Goal: Information Seeking & Learning: Compare options

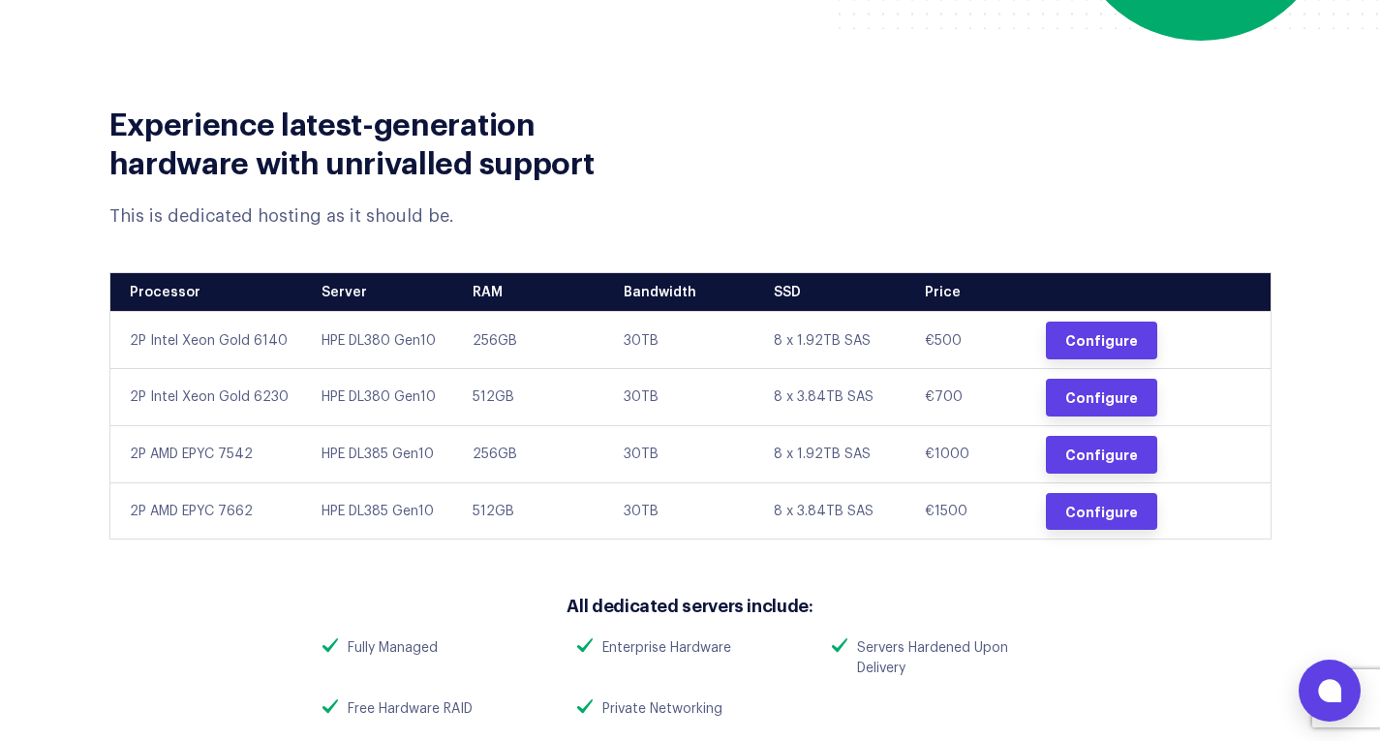
scroll to position [775, 0]
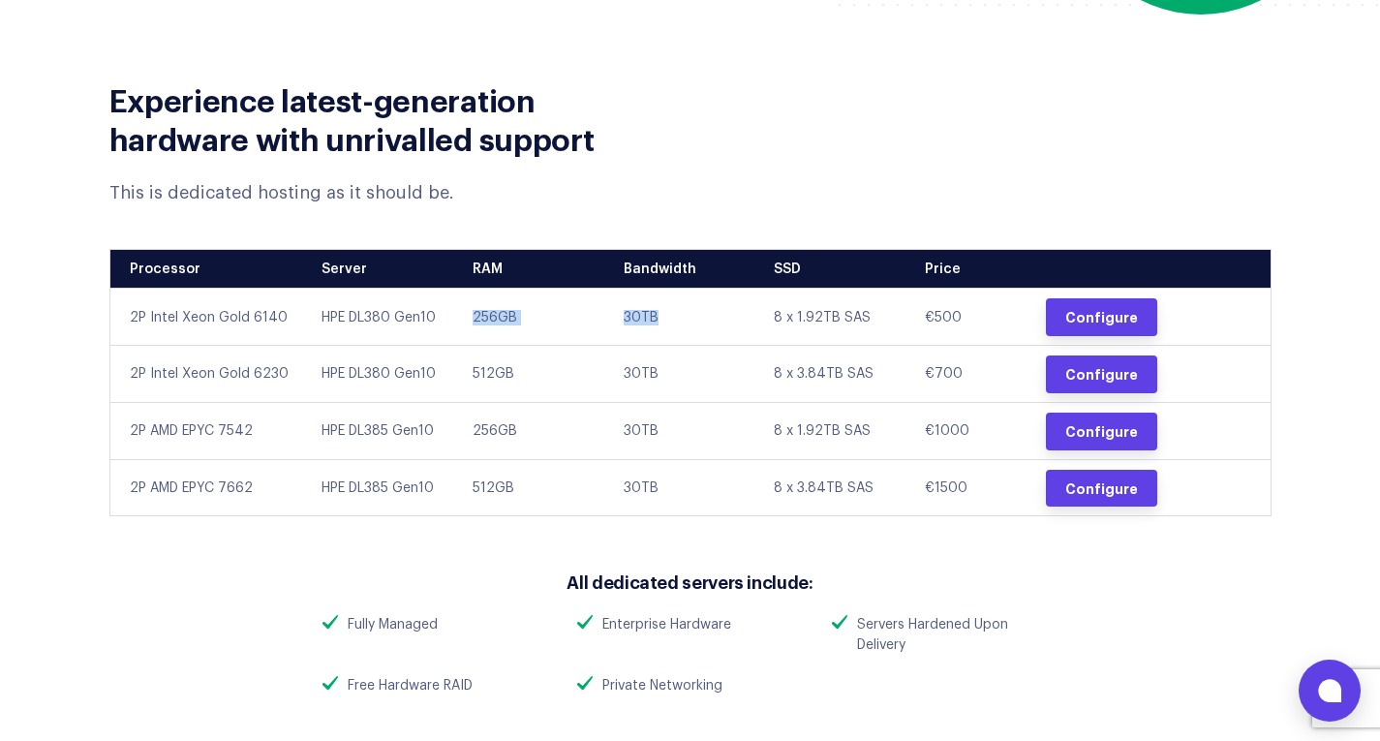
drag, startPoint x: 455, startPoint y: 311, endPoint x: 715, endPoint y: 320, distance: 260.6
click at [715, 320] on tr "2P Intel Xeon Gold 6140 HPE DL380 Gen10 256GB 30TB 8 x 1.92TB SAS €500 Configure" at bounding box center [689, 317] width 1161 height 57
click at [715, 320] on td "30TB" at bounding box center [684, 317] width 151 height 57
drag, startPoint x: 492, startPoint y: 368, endPoint x: 600, endPoint y: 369, distance: 108.4
click at [600, 369] on td "512GB" at bounding box center [533, 373] width 151 height 57
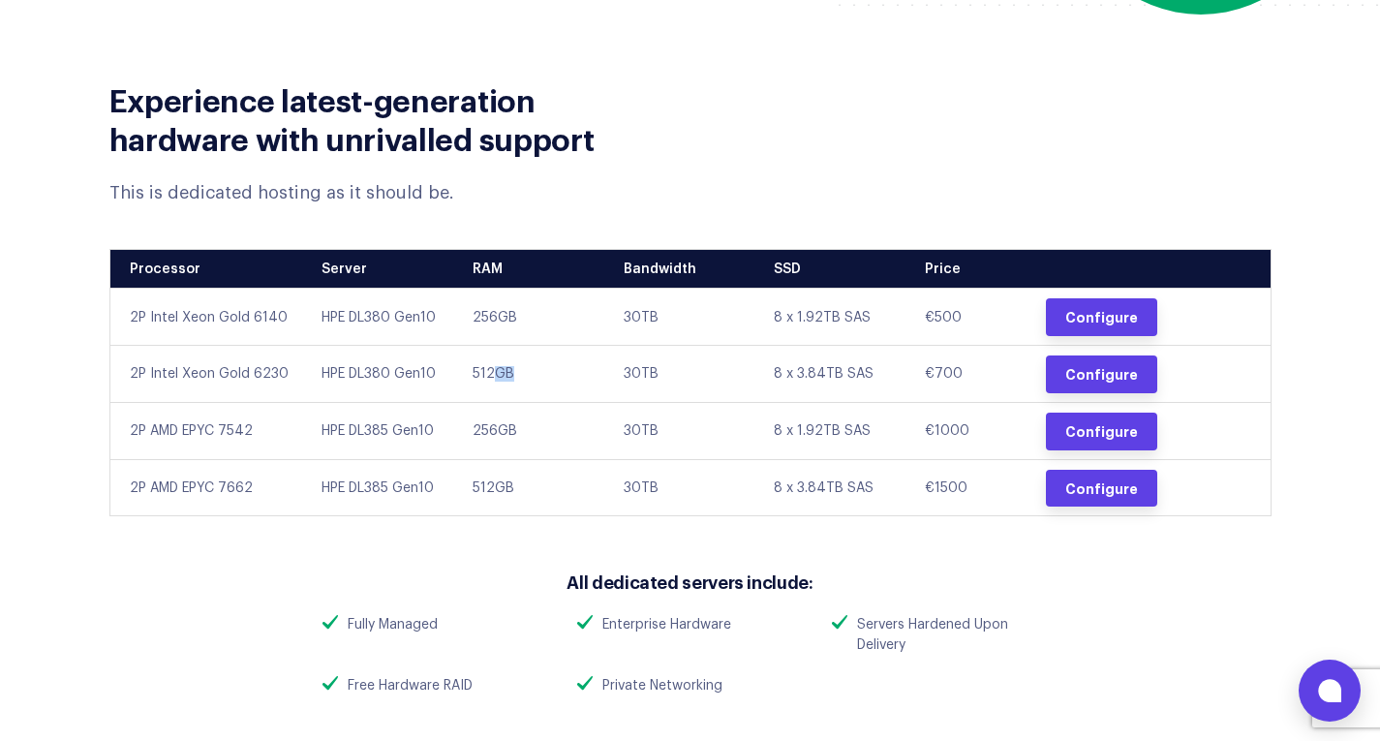
click at [607, 369] on td "512GB" at bounding box center [533, 373] width 151 height 57
drag, startPoint x: 810, startPoint y: 323, endPoint x: 853, endPoint y: 323, distance: 42.6
click at [853, 323] on td "8 x 1.92TB SAS" at bounding box center [834, 317] width 151 height 57
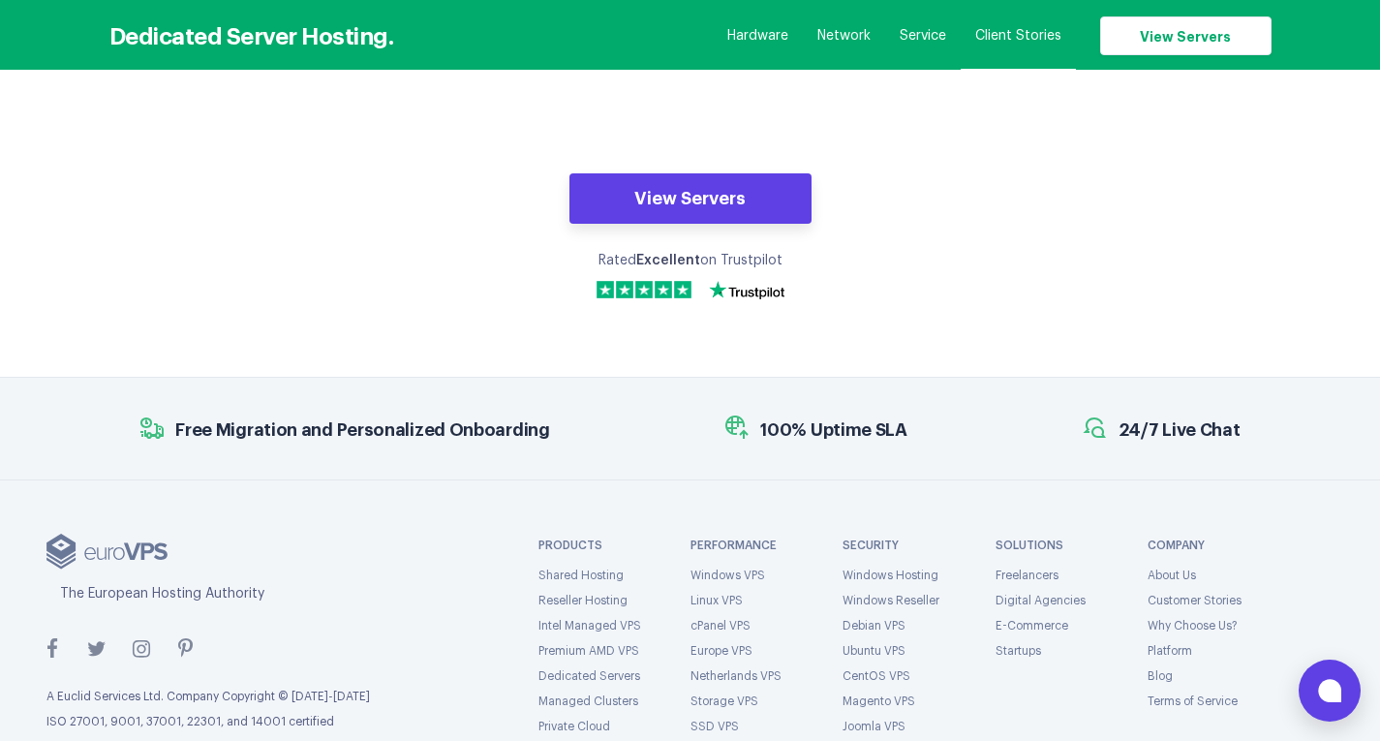
scroll to position [6973, 0]
drag, startPoint x: 791, startPoint y: 346, endPoint x: 911, endPoint y: 345, distance: 120.1
click at [903, 408] on ul "Free Migration and Personalized Onboarding 100% Uptime SLA 24/7 Live Chat" at bounding box center [690, 428] width 1119 height 40
click at [911, 408] on ul "Free Migration and Personalized Onboarding 100% Uptime SLA 24/7 Live Chat" at bounding box center [690, 428] width 1119 height 40
click at [730, 568] on link "Windows VPS" at bounding box center [727, 574] width 75 height 12
